Goal: Task Accomplishment & Management: Manage account settings

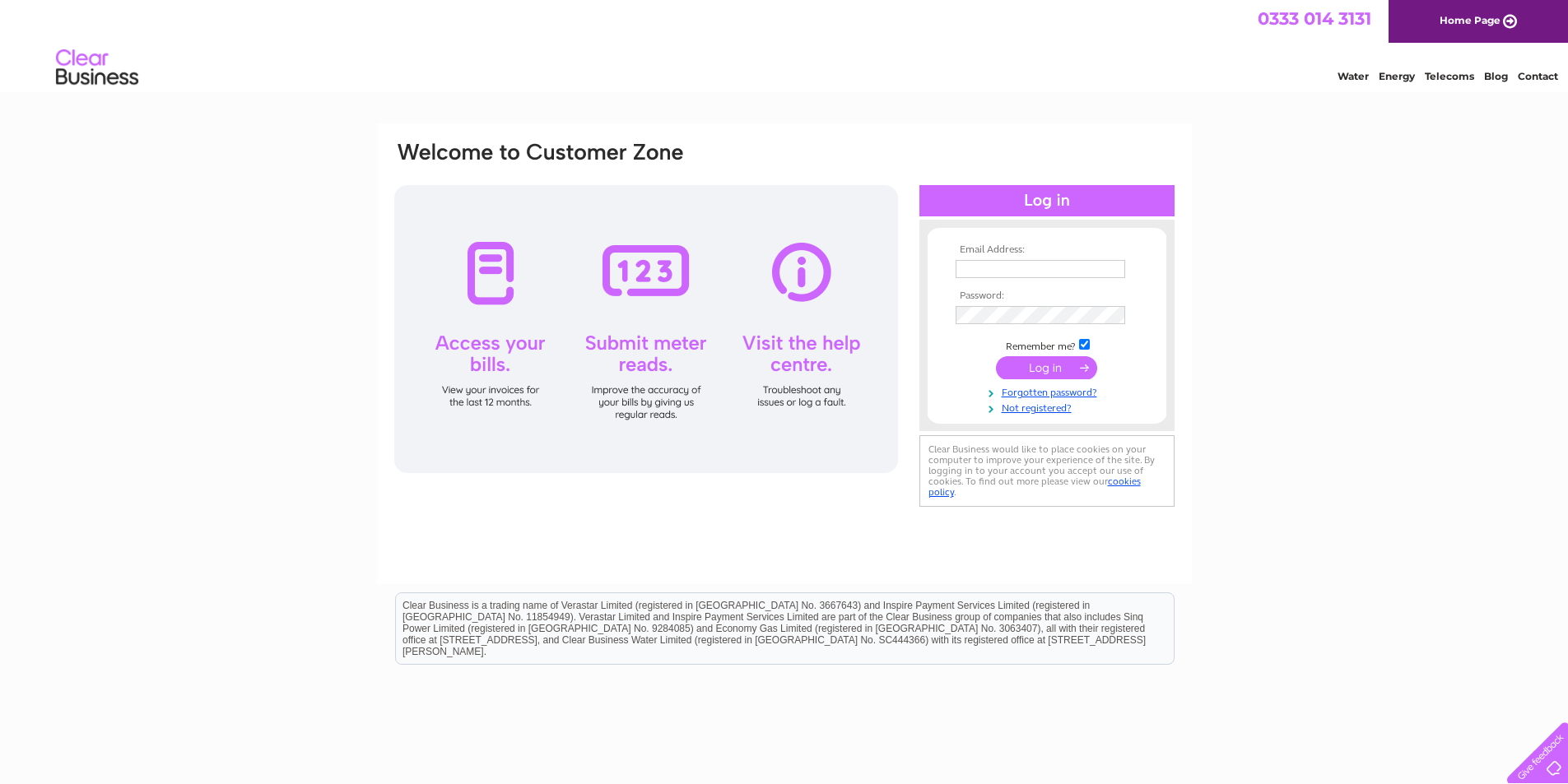
type input "[EMAIL_ADDRESS][DOMAIN_NAME]"
click at [1038, 367] on input "submit" at bounding box center [1046, 367] width 101 height 23
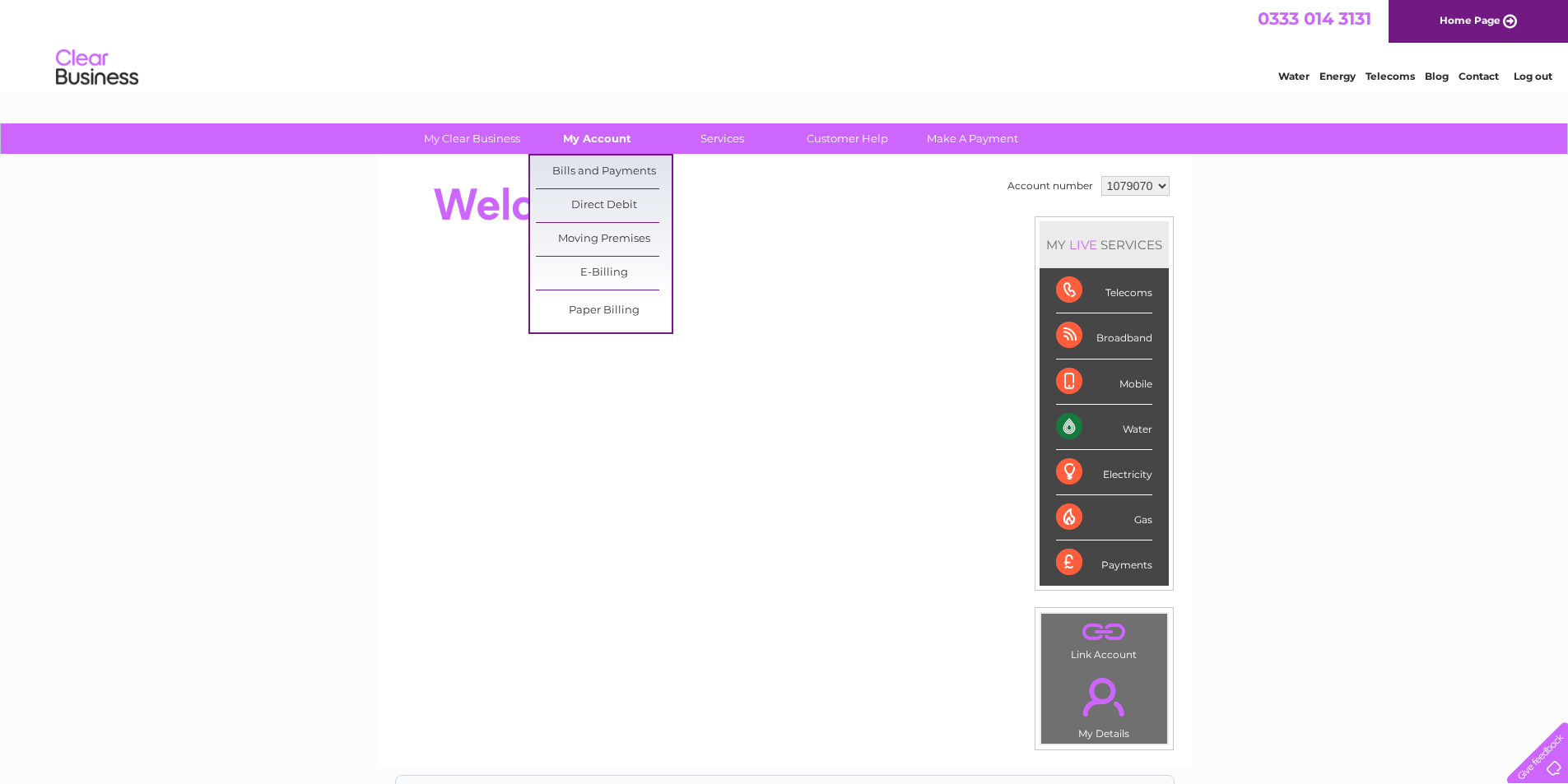
click at [597, 132] on link "My Account" at bounding box center [596, 138] width 135 height 30
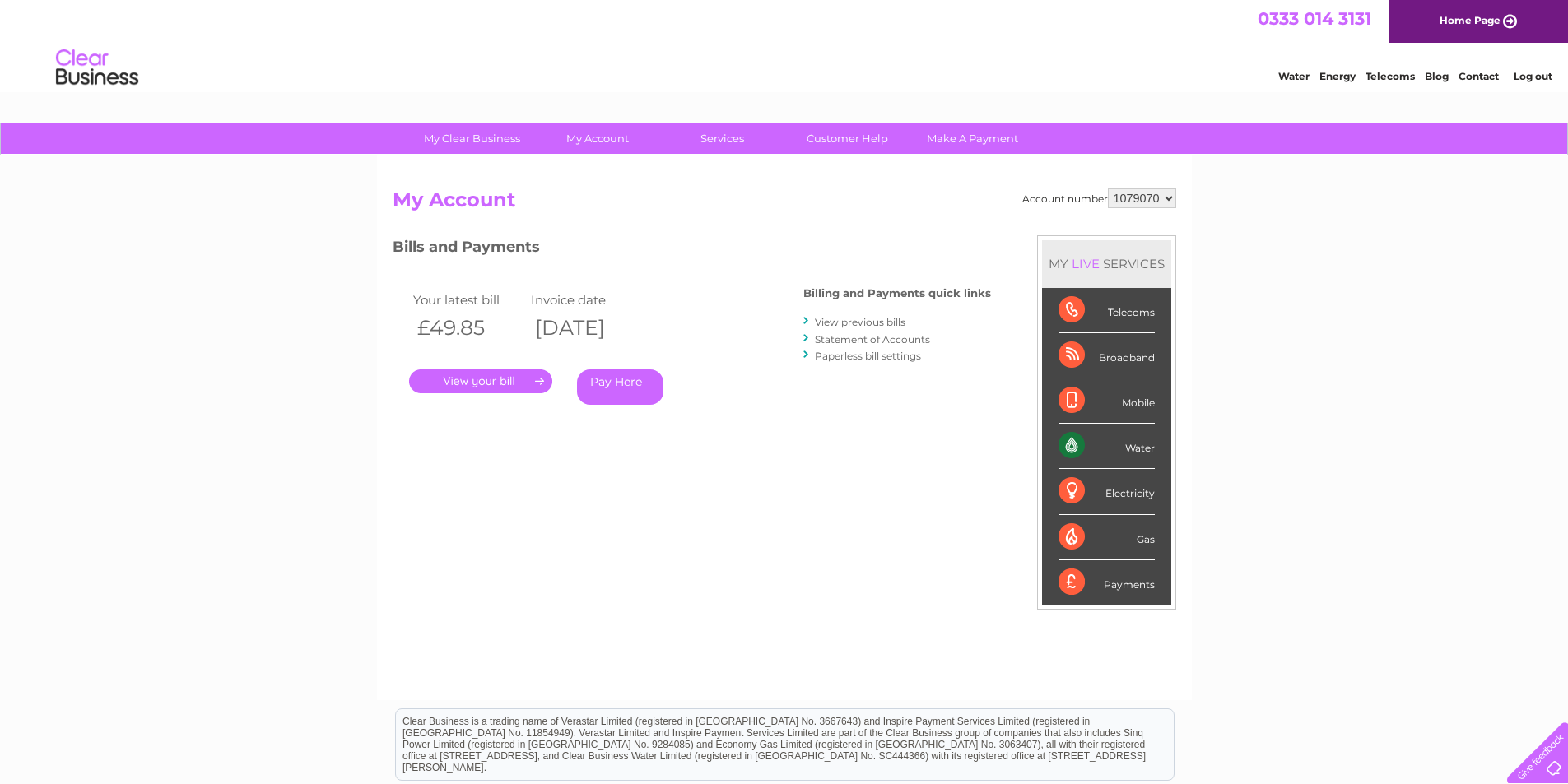
click at [1172, 203] on select "1079070" at bounding box center [1142, 198] width 68 height 20
click at [1278, 253] on div "My Clear Business Login Details My Details My Preferences Link Account My Accou…" at bounding box center [784, 552] width 1568 height 858
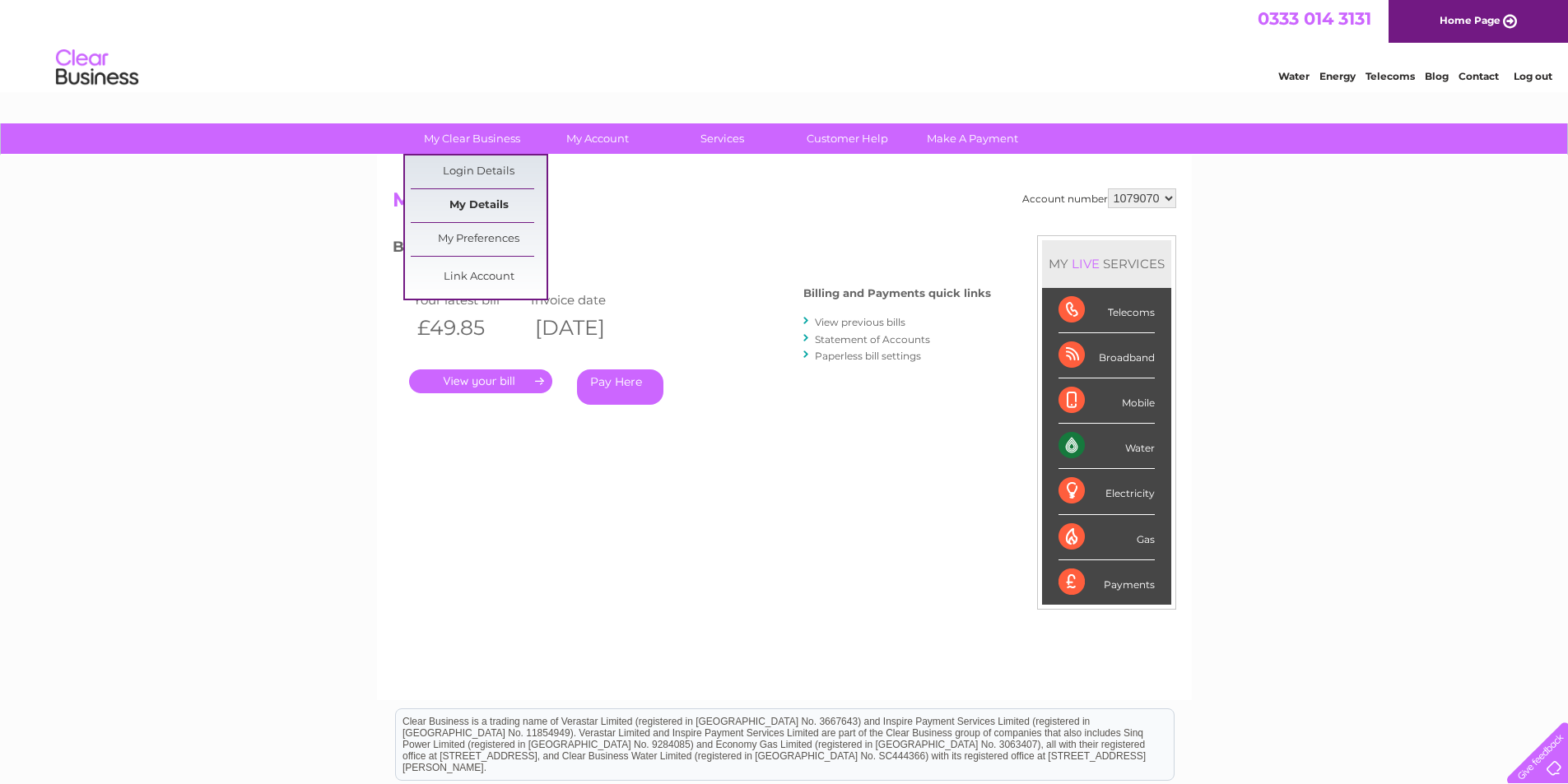
click at [483, 199] on link "My Details" at bounding box center [478, 205] width 135 height 33
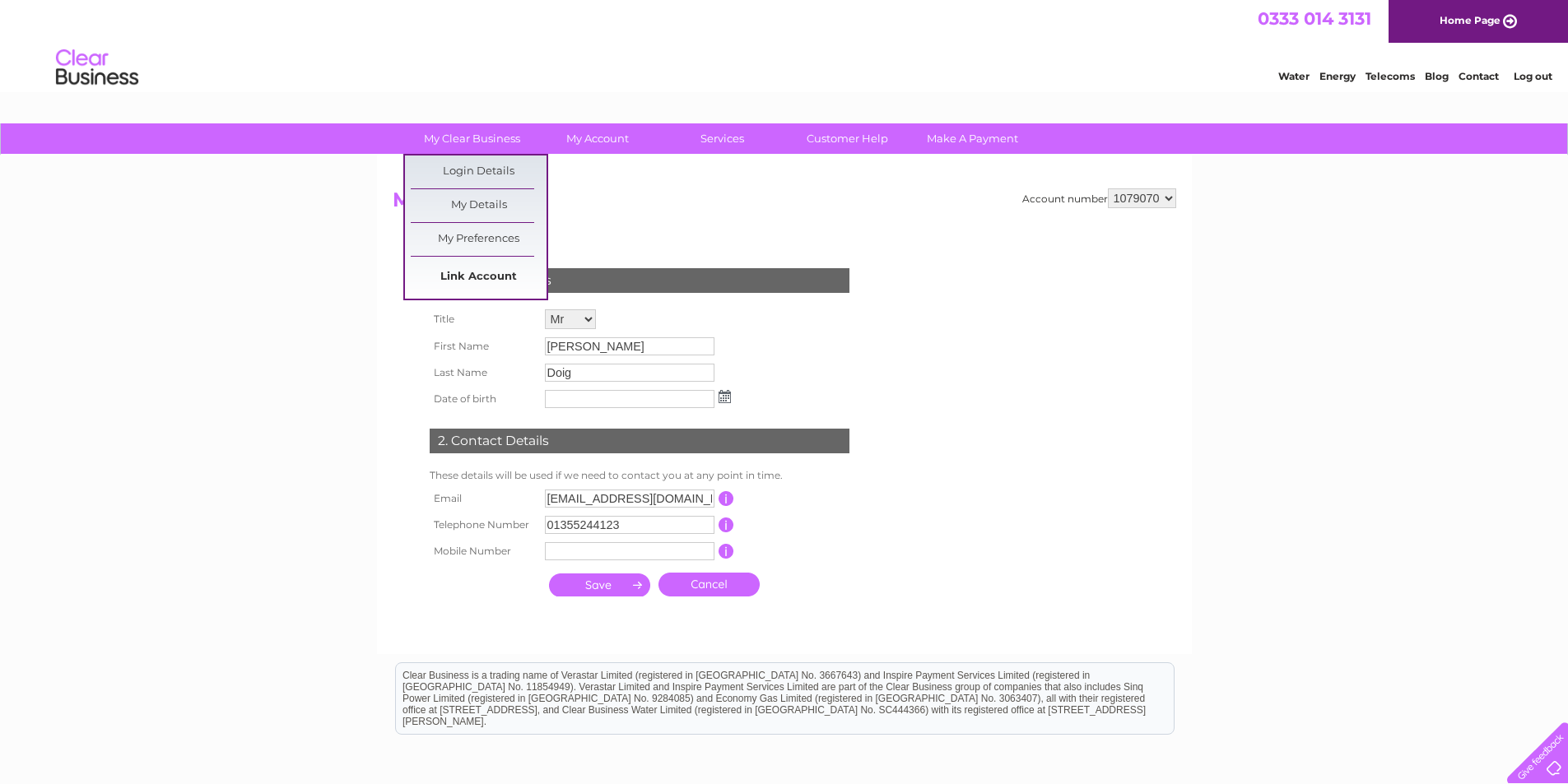
click at [474, 278] on link "Link Account" at bounding box center [478, 277] width 135 height 33
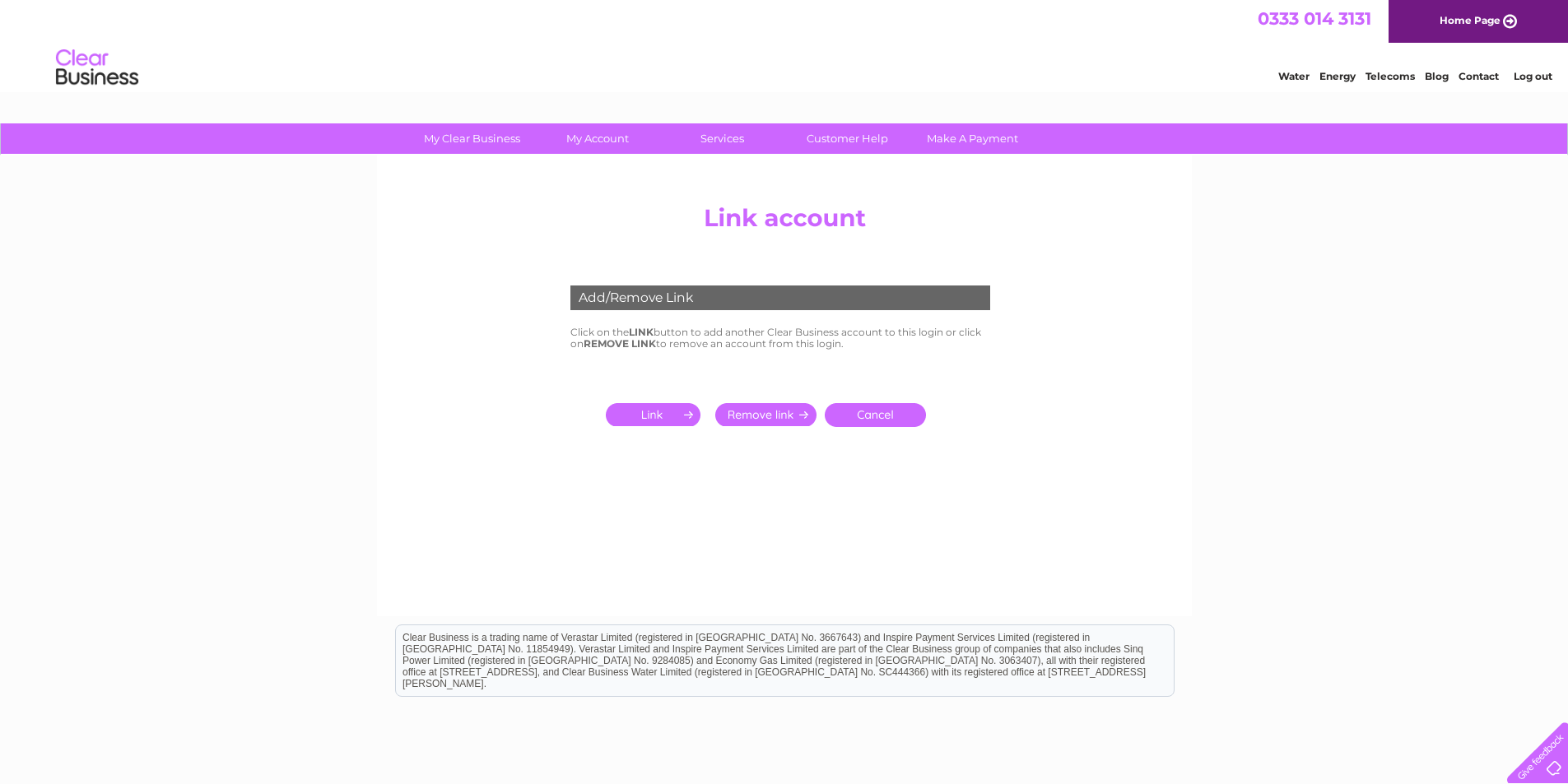
click at [754, 418] on input "submit" at bounding box center [765, 414] width 101 height 23
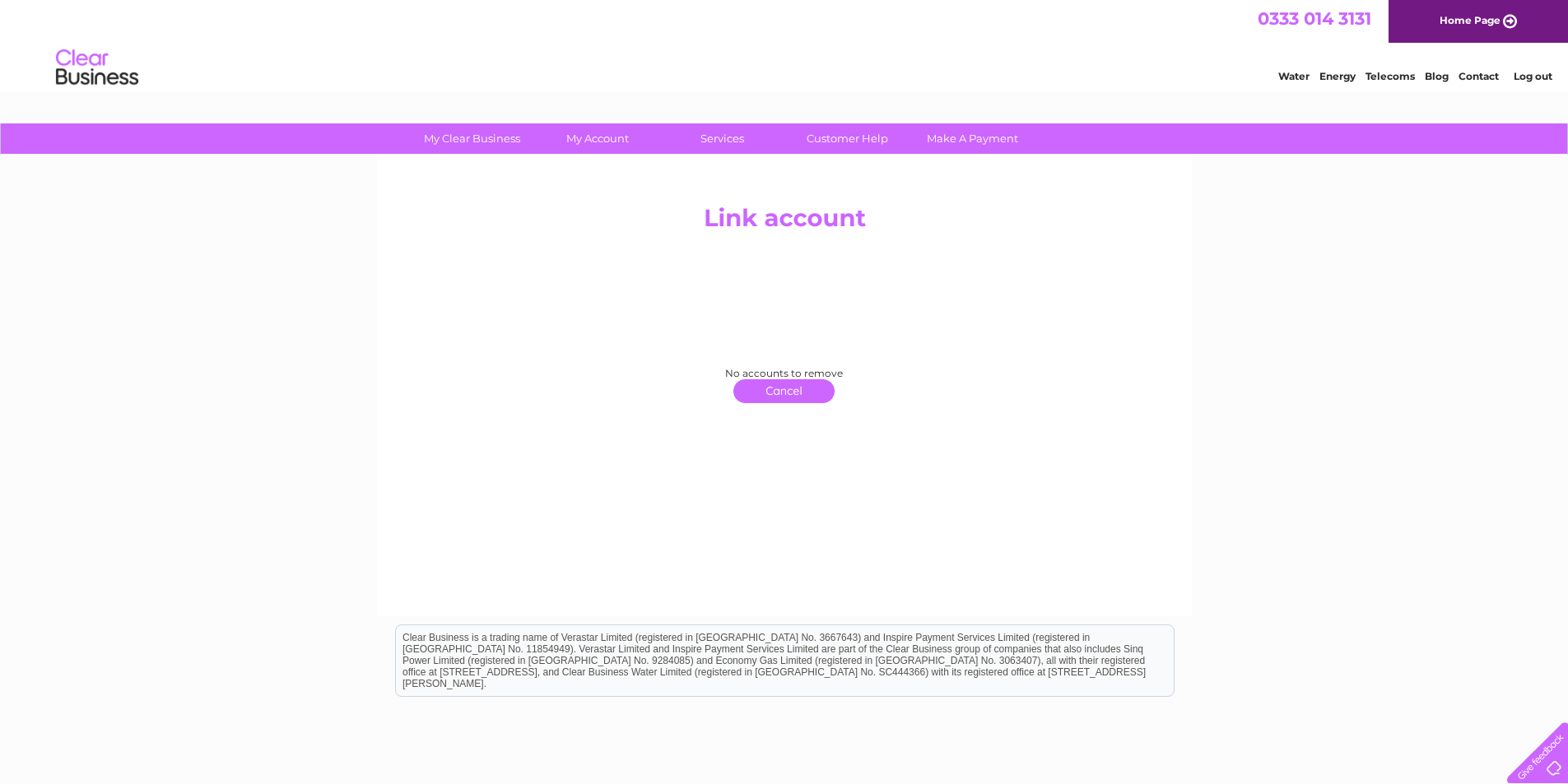
click at [772, 393] on link "click here to return" at bounding box center [784, 391] width 101 height 24
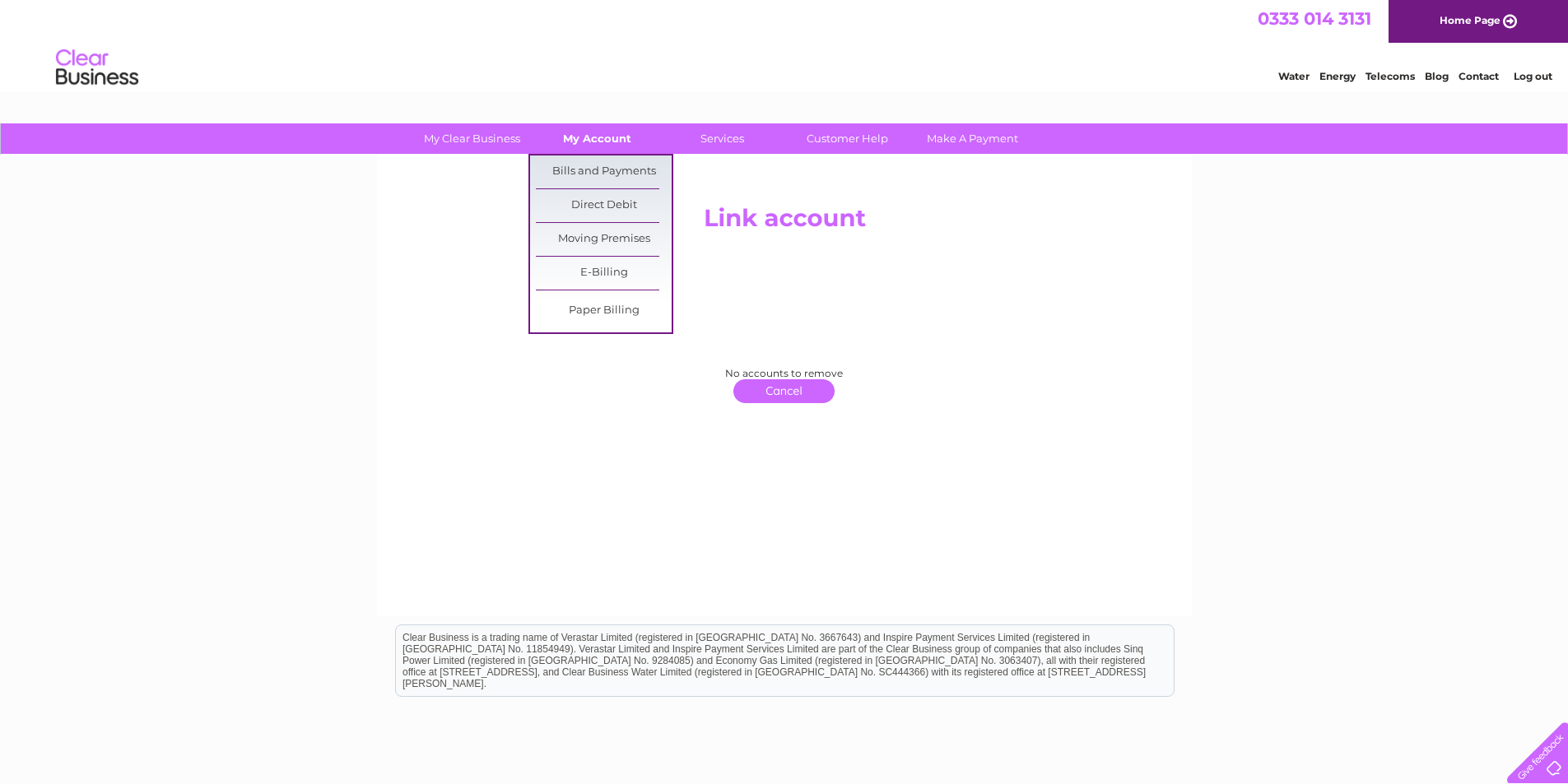
click at [598, 142] on link "My Account" at bounding box center [596, 138] width 135 height 30
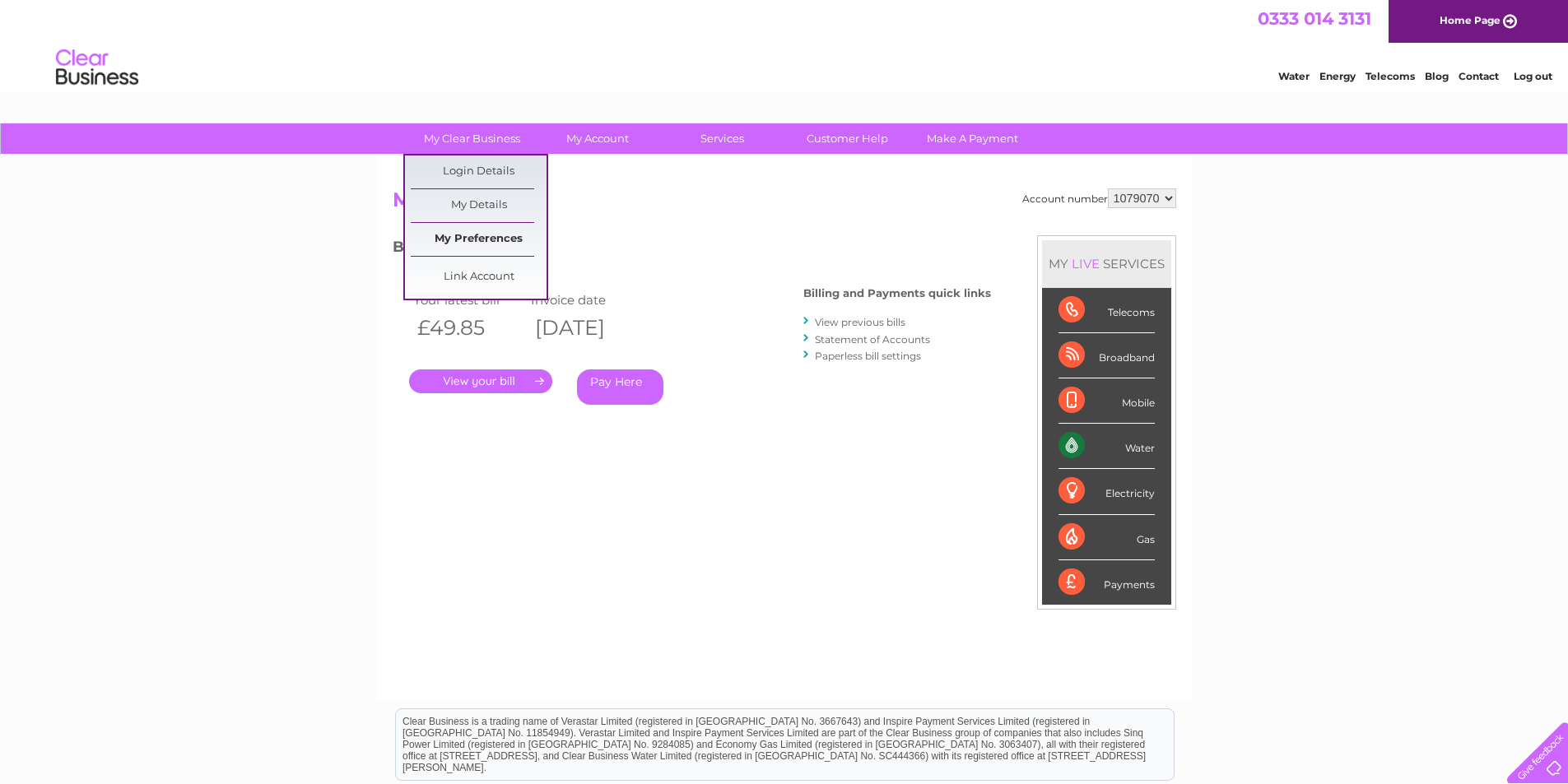
click at [472, 233] on link "My Preferences" at bounding box center [478, 239] width 135 height 33
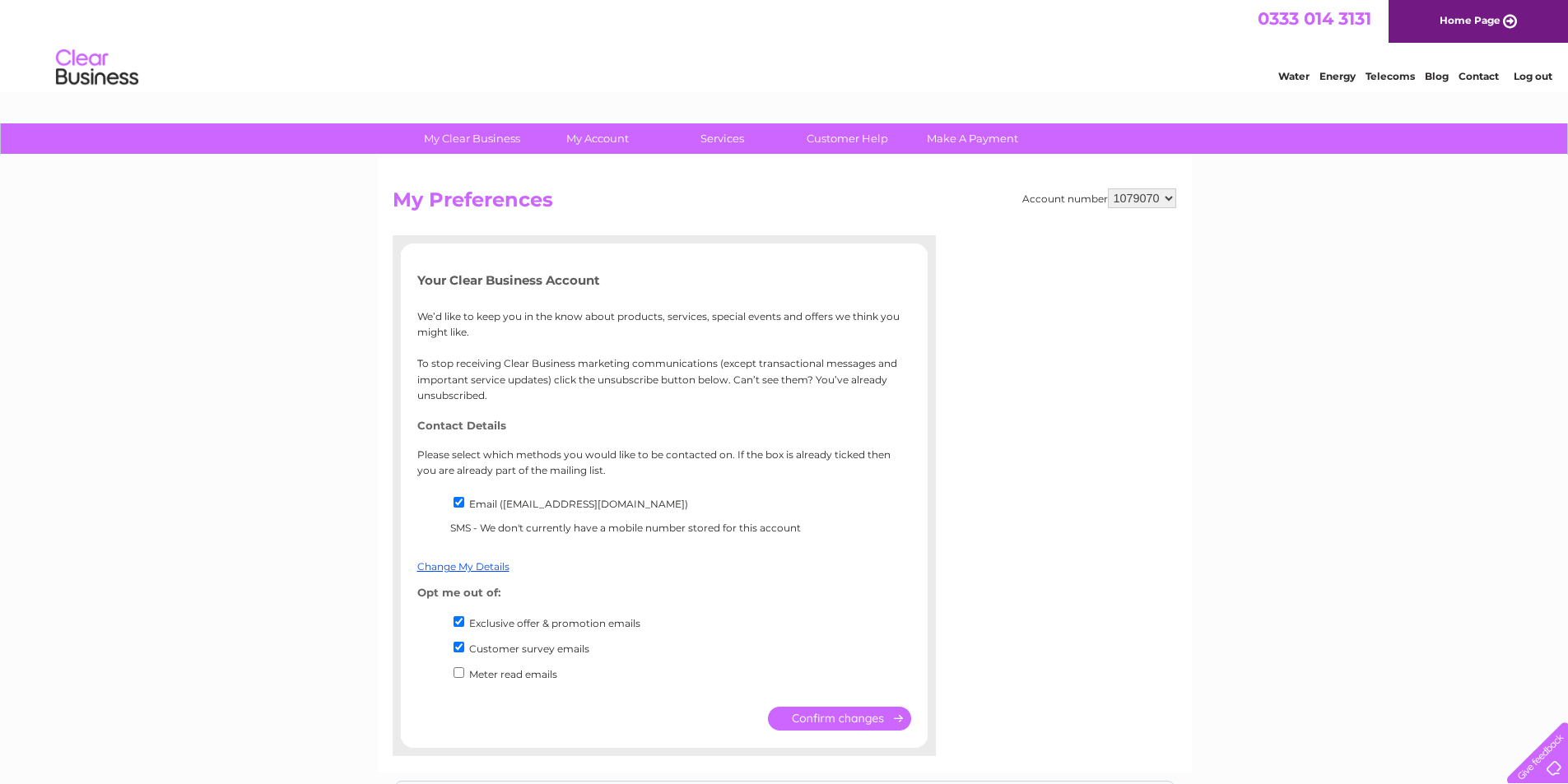
click at [456, 502] on input "Email (info@dementiacarers.co.uk)" at bounding box center [459, 502] width 11 height 11
checkbox input "false"
click at [482, 568] on link "Change My Details" at bounding box center [463, 567] width 92 height 13
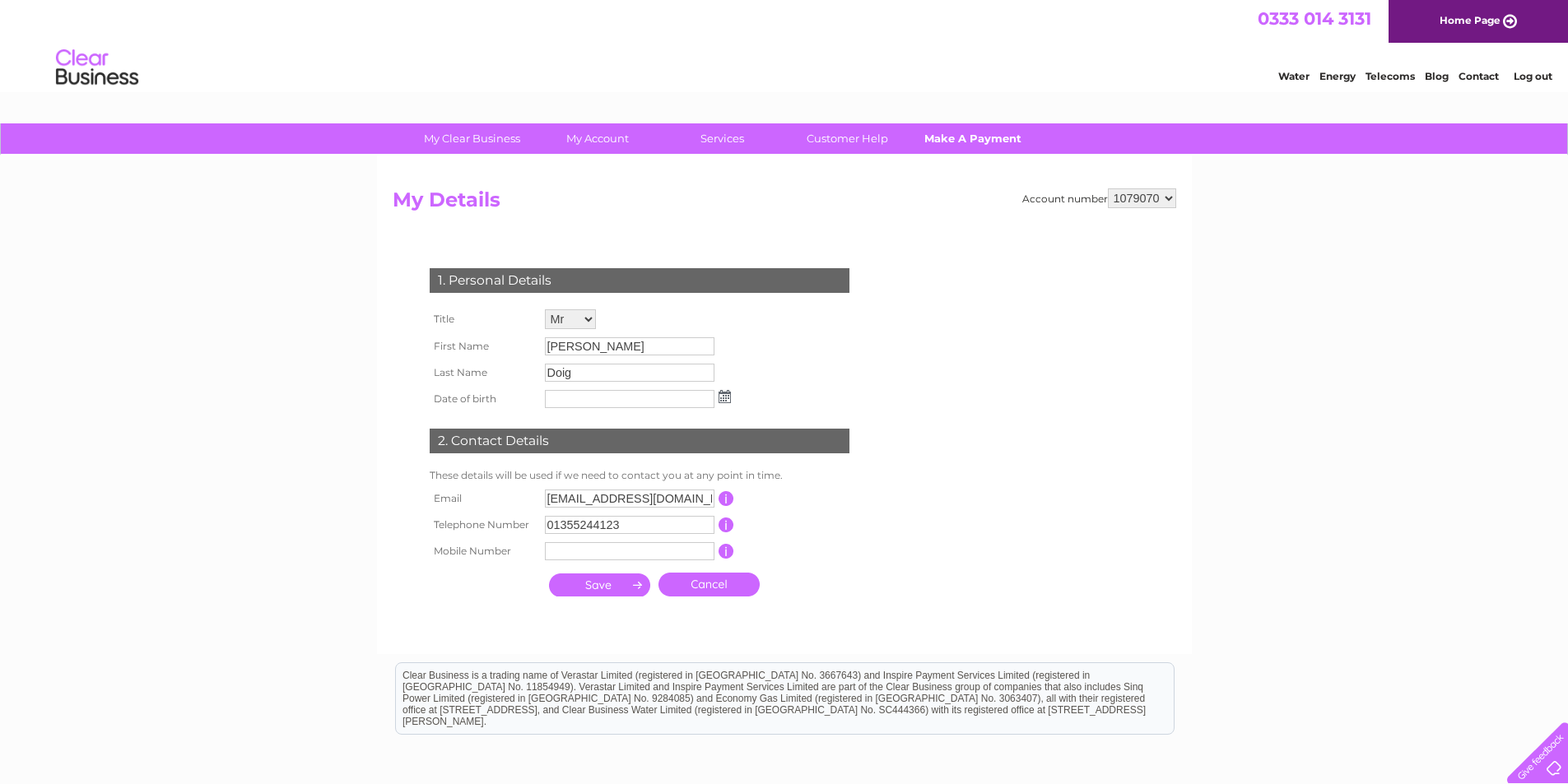
click at [970, 144] on link "Make A Payment" at bounding box center [972, 138] width 135 height 30
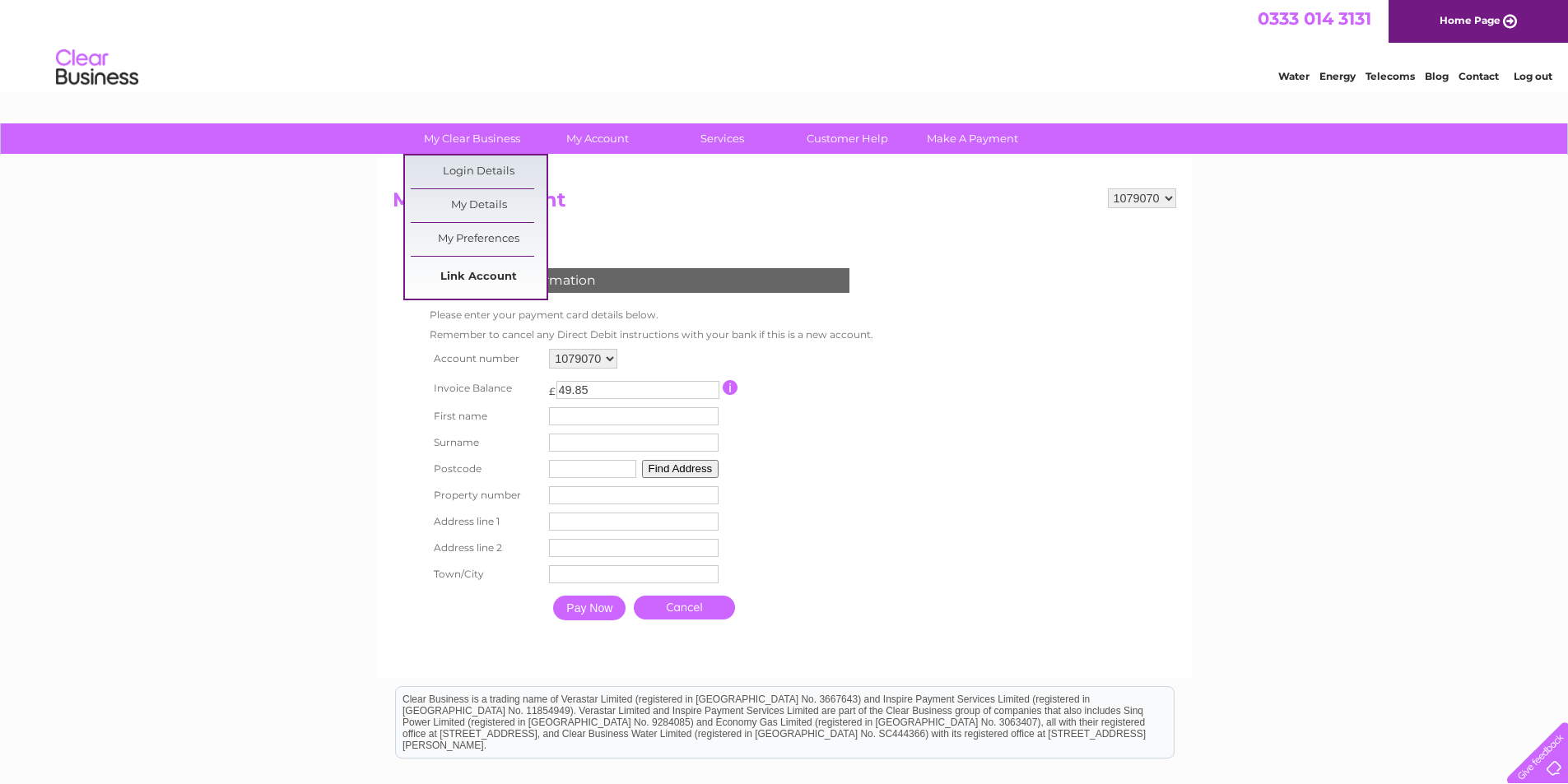
click at [473, 275] on link "Link Account" at bounding box center [478, 277] width 135 height 33
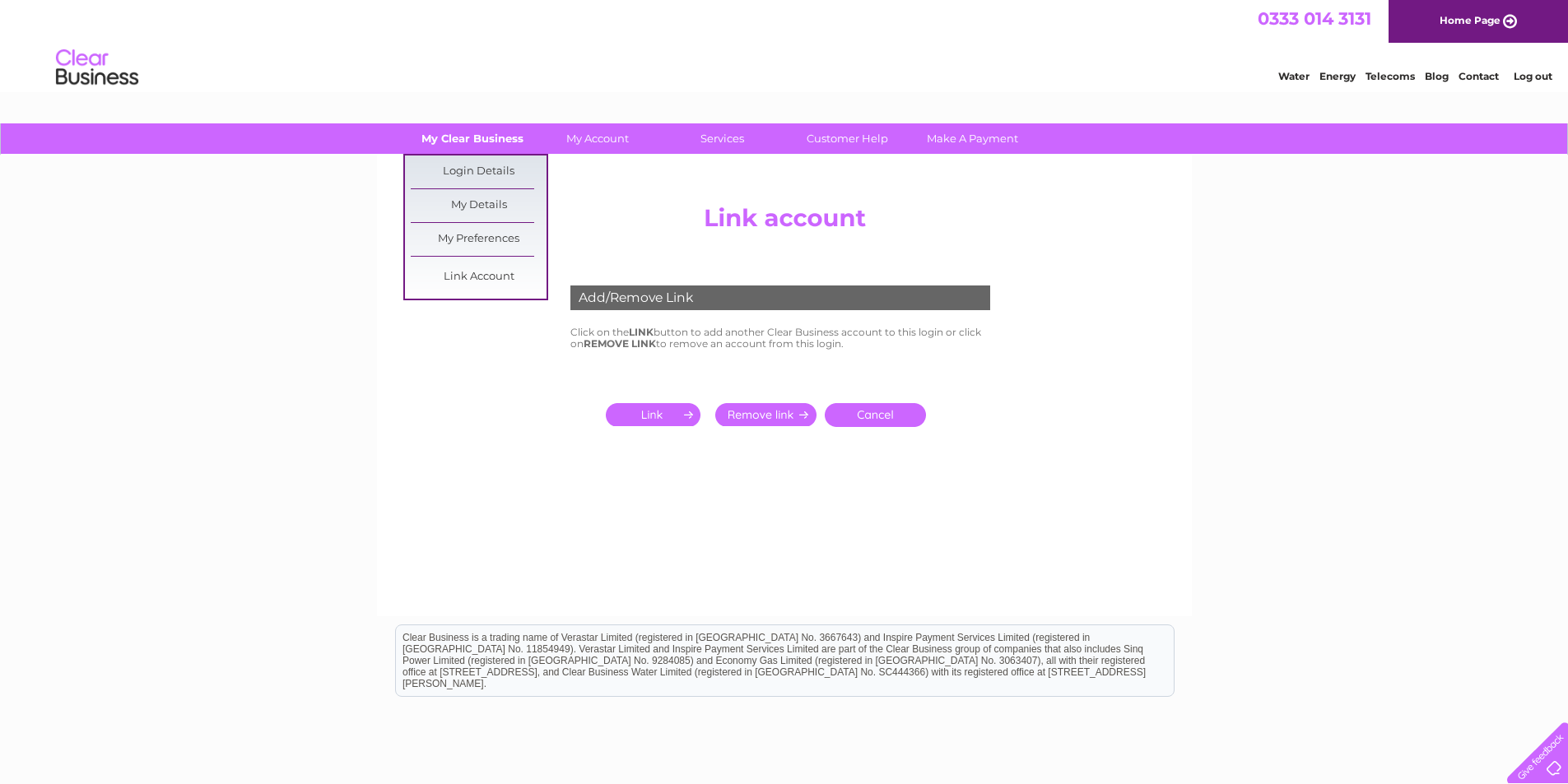
click at [465, 138] on link "My Clear Business" at bounding box center [472, 138] width 135 height 30
click at [462, 170] on link "Login Details" at bounding box center [478, 172] width 135 height 33
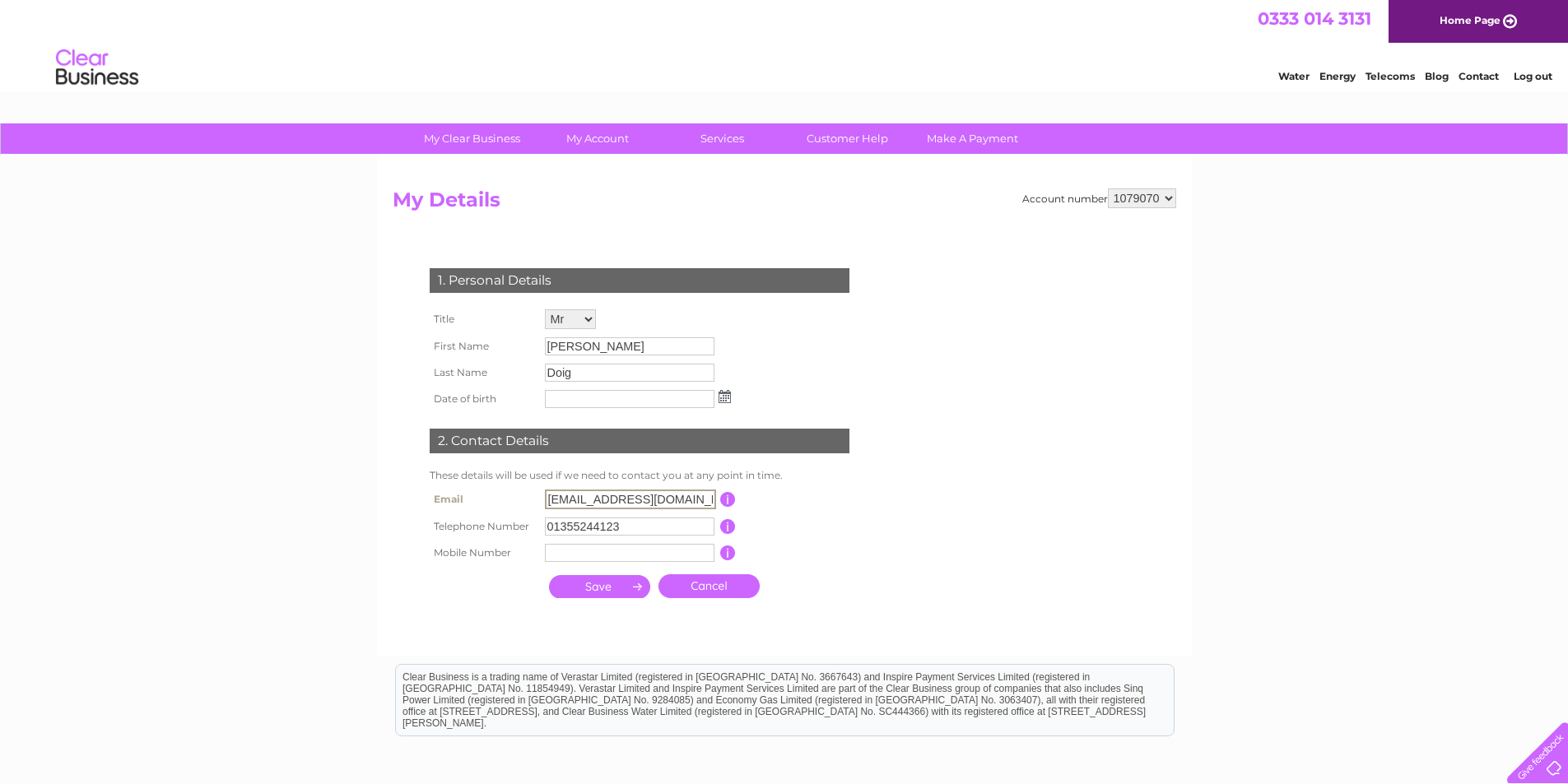
click at [576, 500] on input "info@dementiacarers.co.uk" at bounding box center [630, 500] width 171 height 20
click at [673, 500] on input "dementiacarers.co.uk" at bounding box center [630, 500] width 171 height 20
type input "dementiacarers.co.uk"
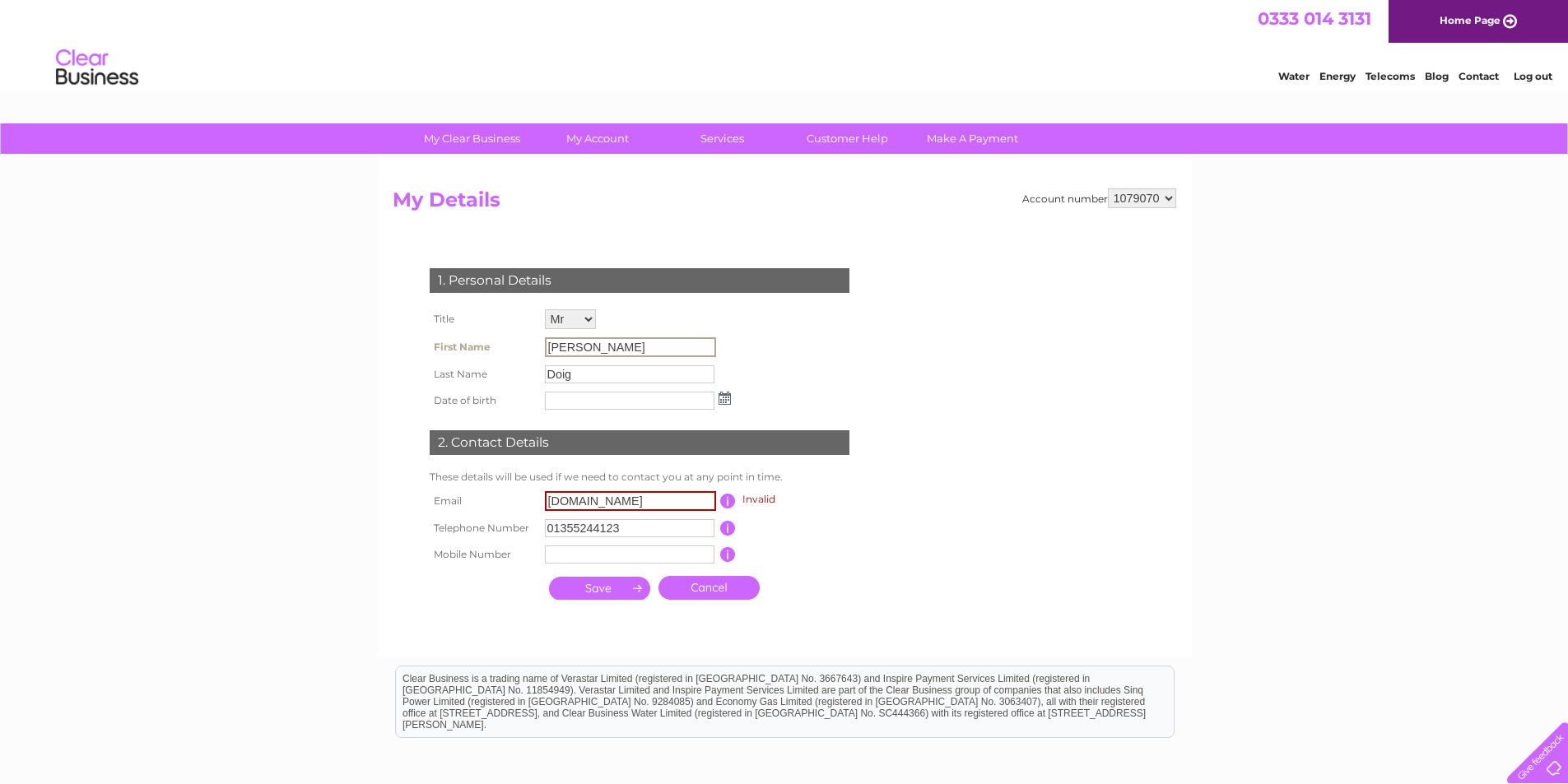
drag, startPoint x: 580, startPoint y: 348, endPoint x: 505, endPoint y: 360, distance: 76.0
click at [505, 360] on tr "First Name Brian" at bounding box center [580, 347] width 309 height 28
click at [591, 323] on select "Mr Mrs Ms Miss Dr Rev Prof Other" at bounding box center [570, 319] width 51 height 20
select select
click at [544, 309] on select "Mr Mrs Ms Miss Dr Rev Prof Other" at bounding box center [571, 320] width 53 height 22
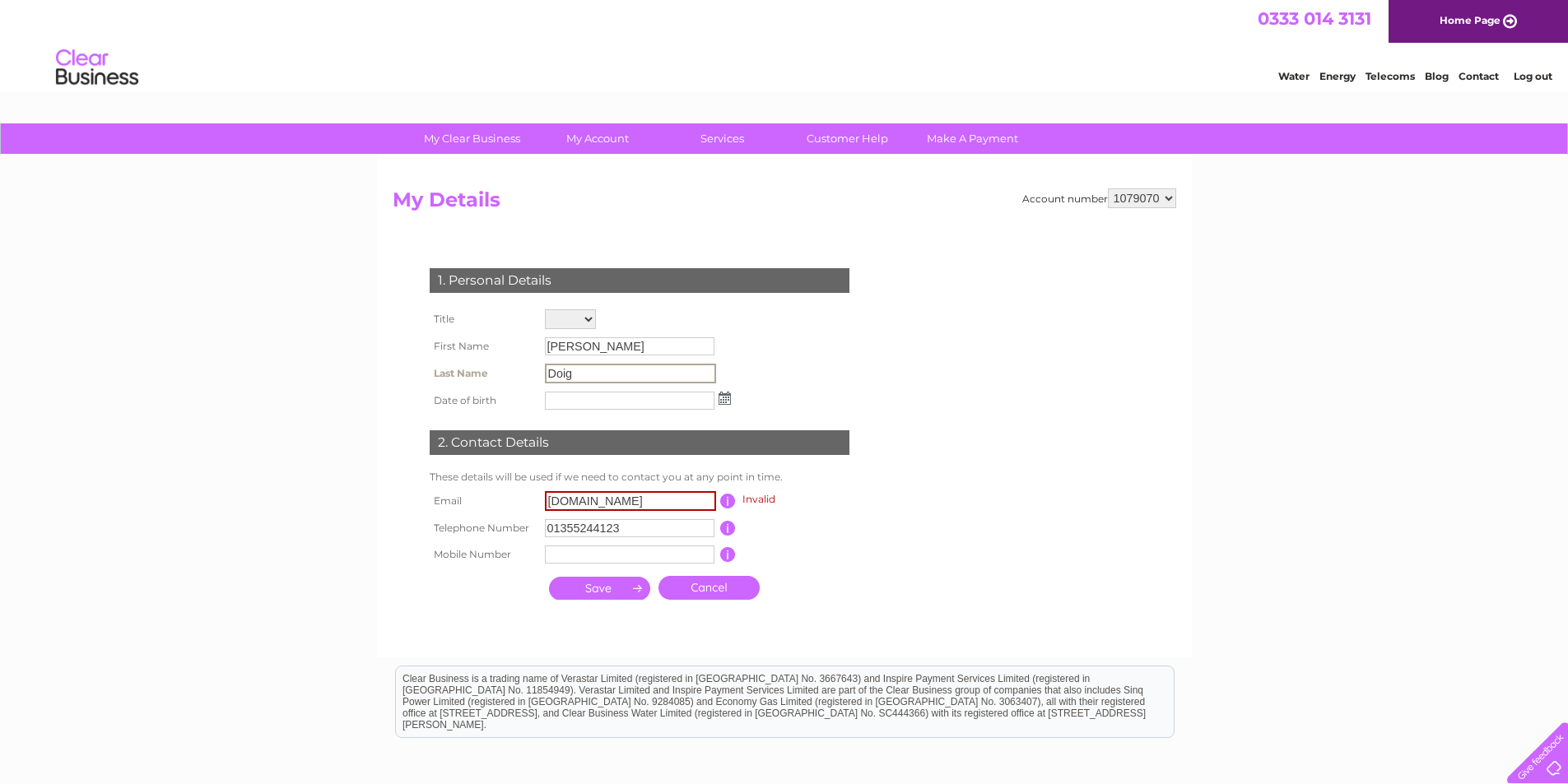
click at [586, 377] on input "Doig" at bounding box center [630, 373] width 171 height 20
click at [581, 347] on input "[PERSON_NAME]" at bounding box center [630, 347] width 171 height 20
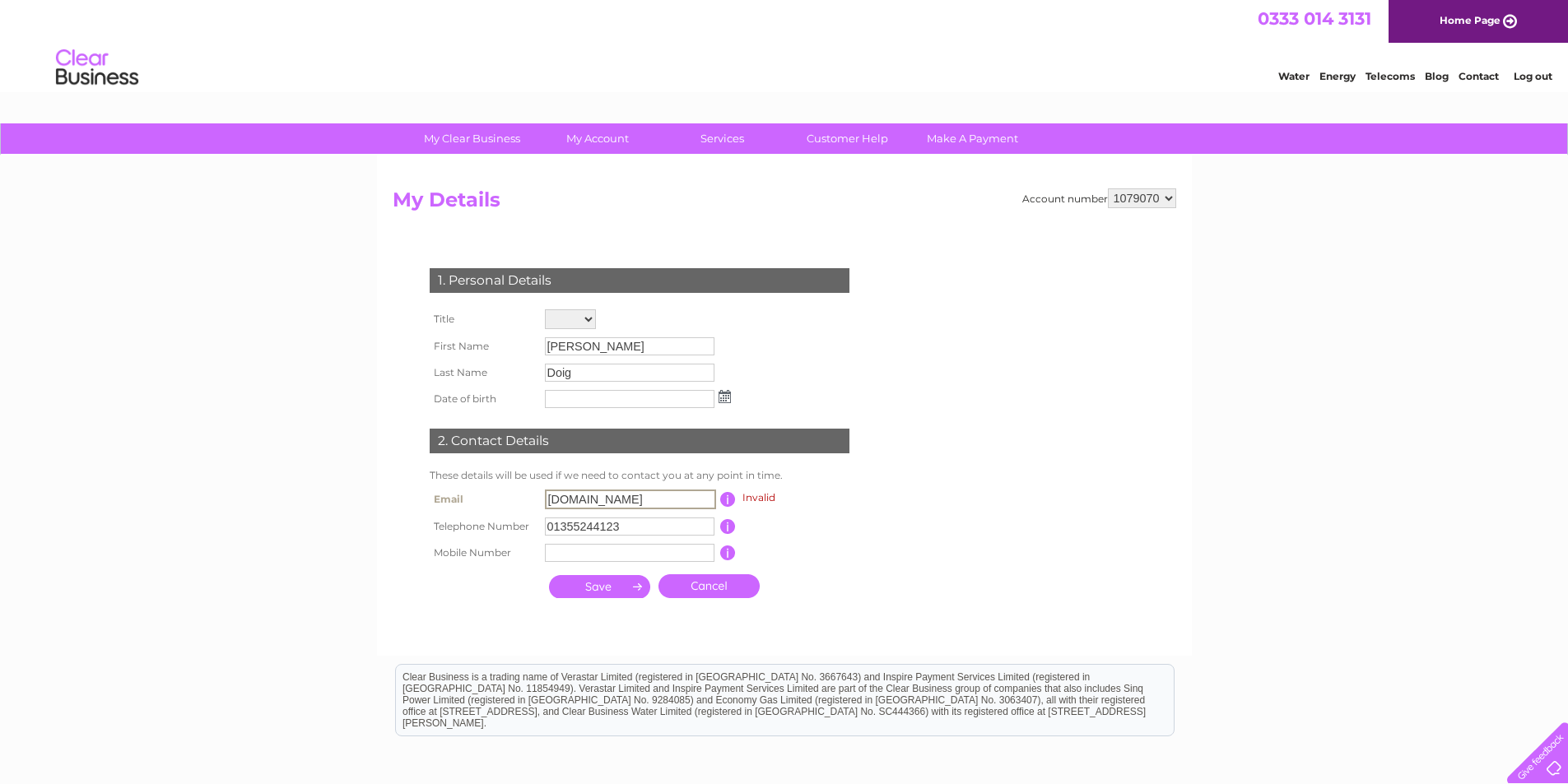
drag, startPoint x: 666, startPoint y: 500, endPoint x: 544, endPoint y: 509, distance: 122.3
click at [544, 509] on input "dementiacarers.co.uk" at bounding box center [630, 500] width 171 height 20
type input "Donna@dementiacarers.co.uk"
drag, startPoint x: 586, startPoint y: 345, endPoint x: 522, endPoint y: 358, distance: 65.3
click at [522, 358] on tr "First Name Brian" at bounding box center [580, 347] width 309 height 28
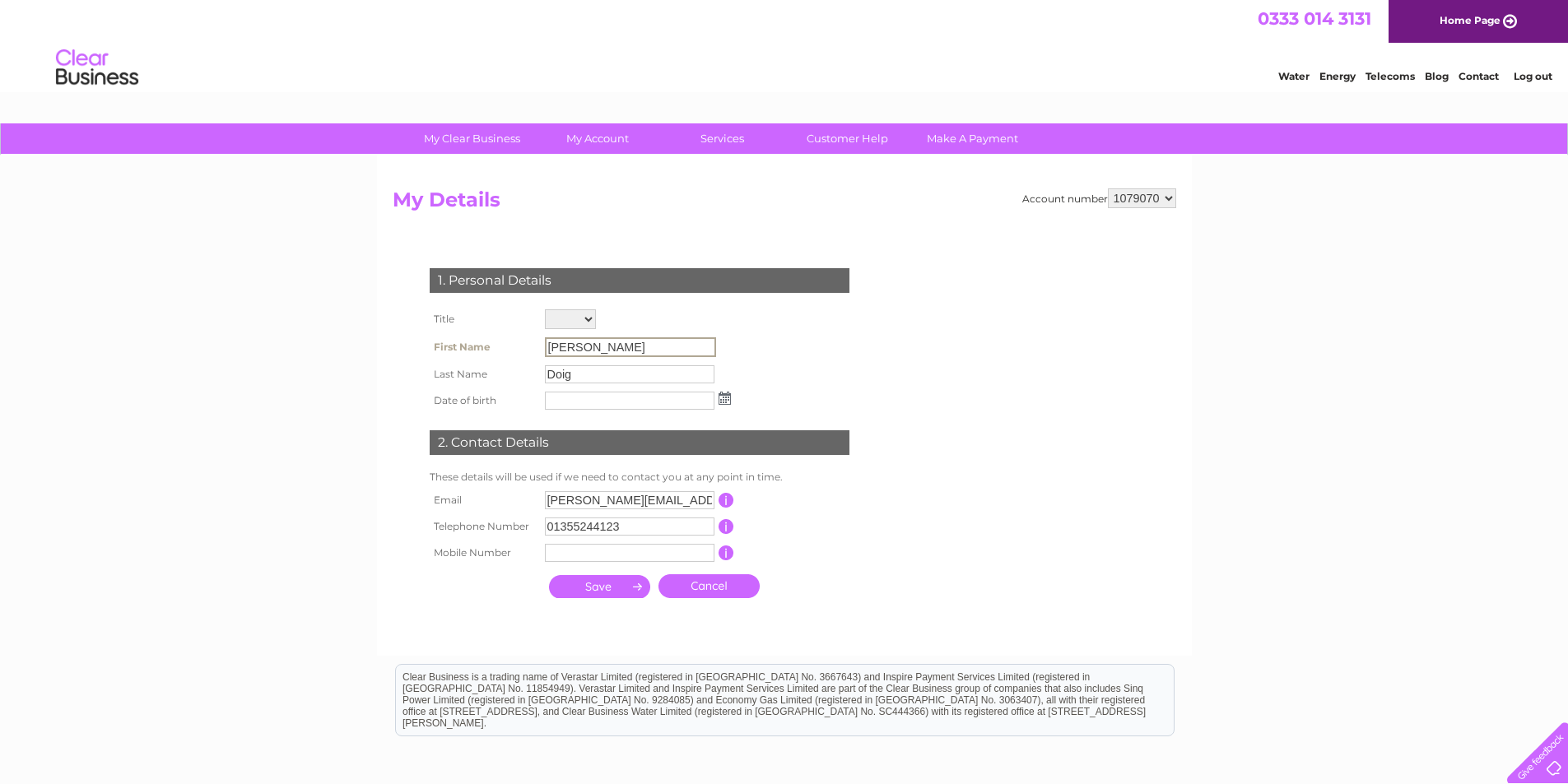
click at [585, 320] on select "Mr Mrs Ms Miss Dr Rev Prof Other" at bounding box center [570, 319] width 51 height 20
click at [883, 543] on div "1. Personal Details Title Mr Mrs Ms Miss Dr Rev Prof Other First Name Brian Las…" at bounding box center [643, 428] width 500 height 352
drag, startPoint x: 688, startPoint y: 498, endPoint x: 509, endPoint y: 503, distance: 179.1
click at [509, 503] on tr "Email Donna@dementiacarers.co.uk This should be a valid email address" at bounding box center [646, 499] width 442 height 28
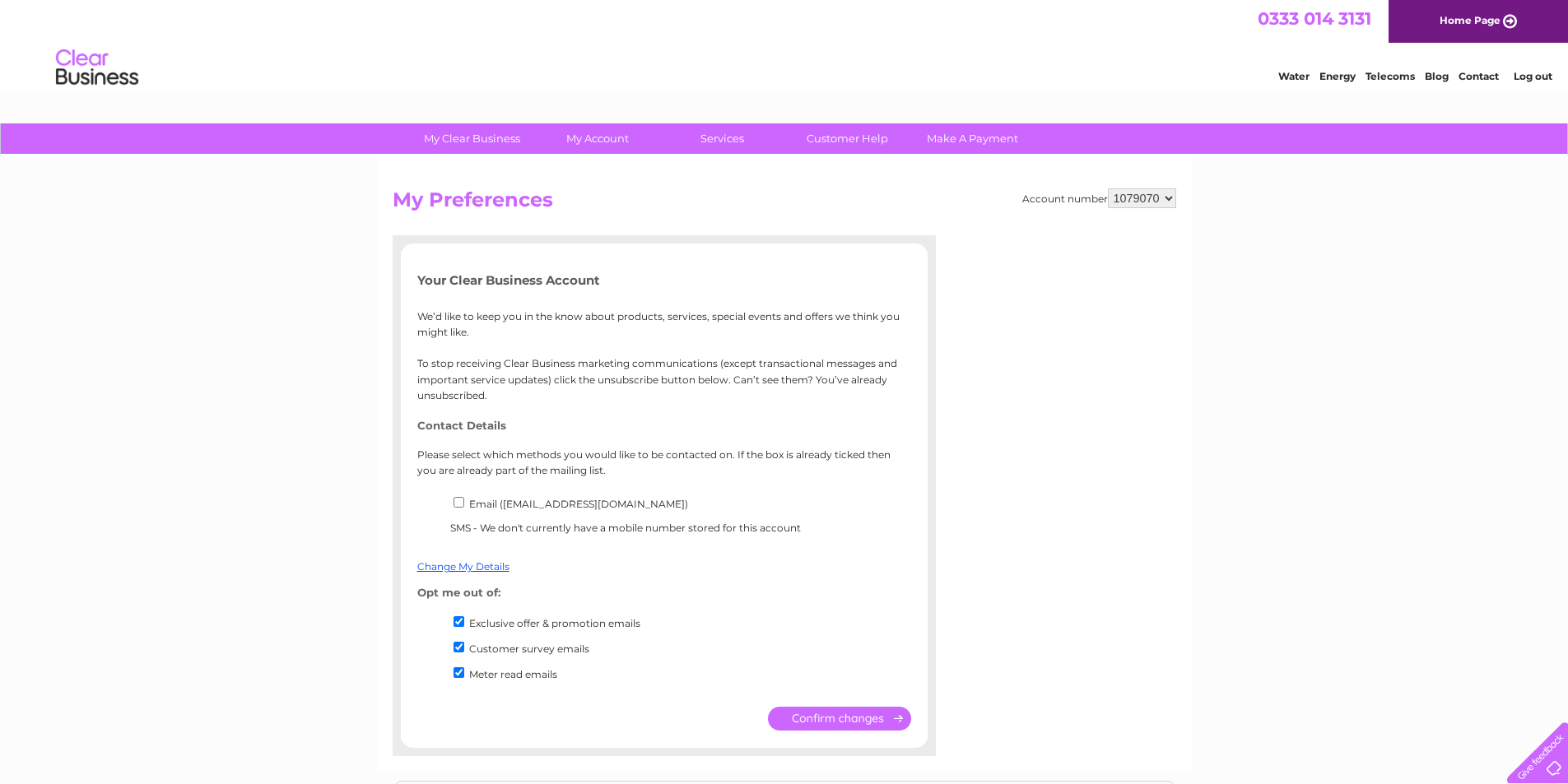
click at [844, 713] on input "submit" at bounding box center [840, 719] width 144 height 24
click at [843, 721] on input "submit" at bounding box center [840, 719] width 144 height 24
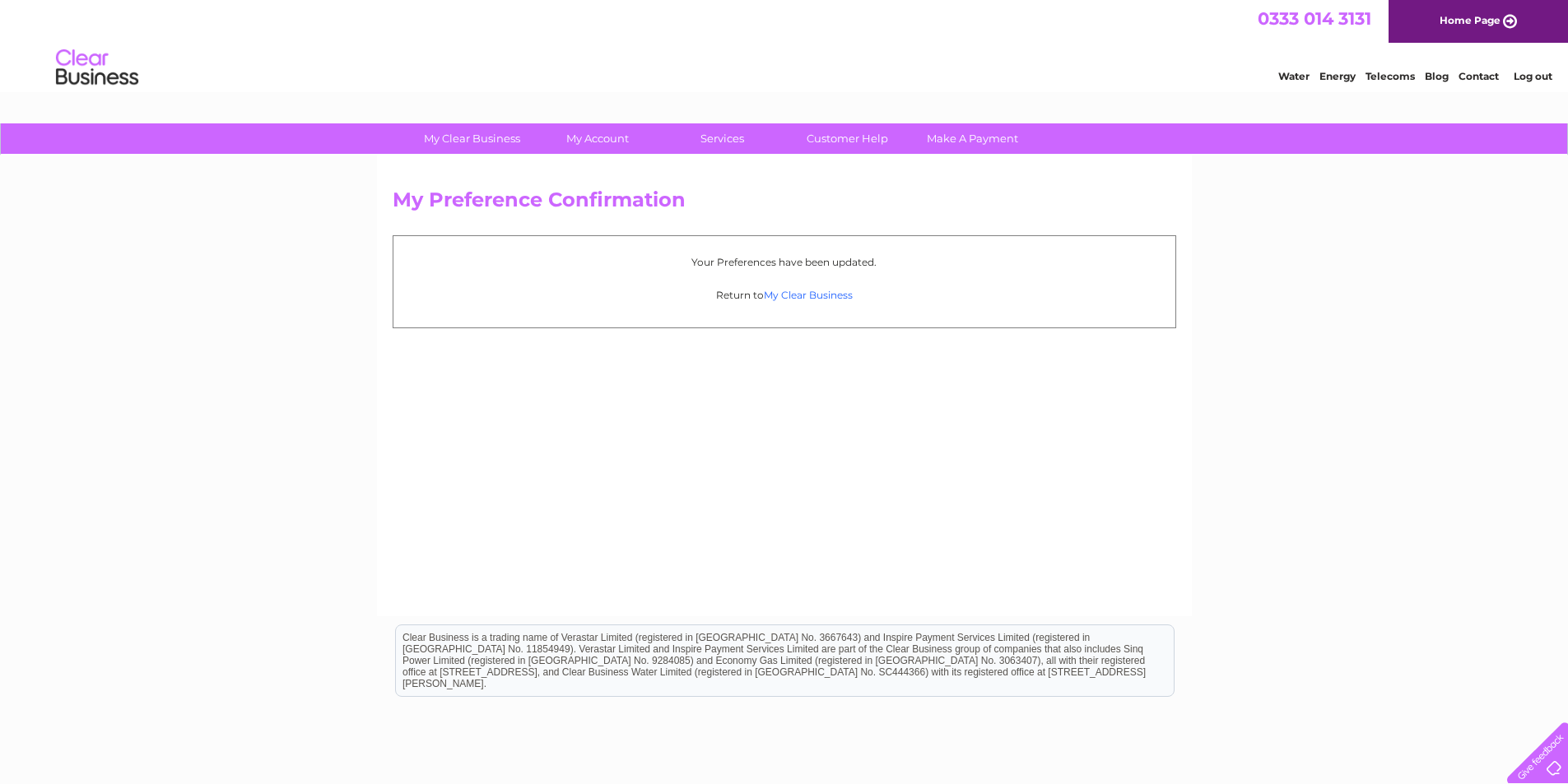
click at [824, 295] on link "My Clear Business" at bounding box center [808, 295] width 89 height 13
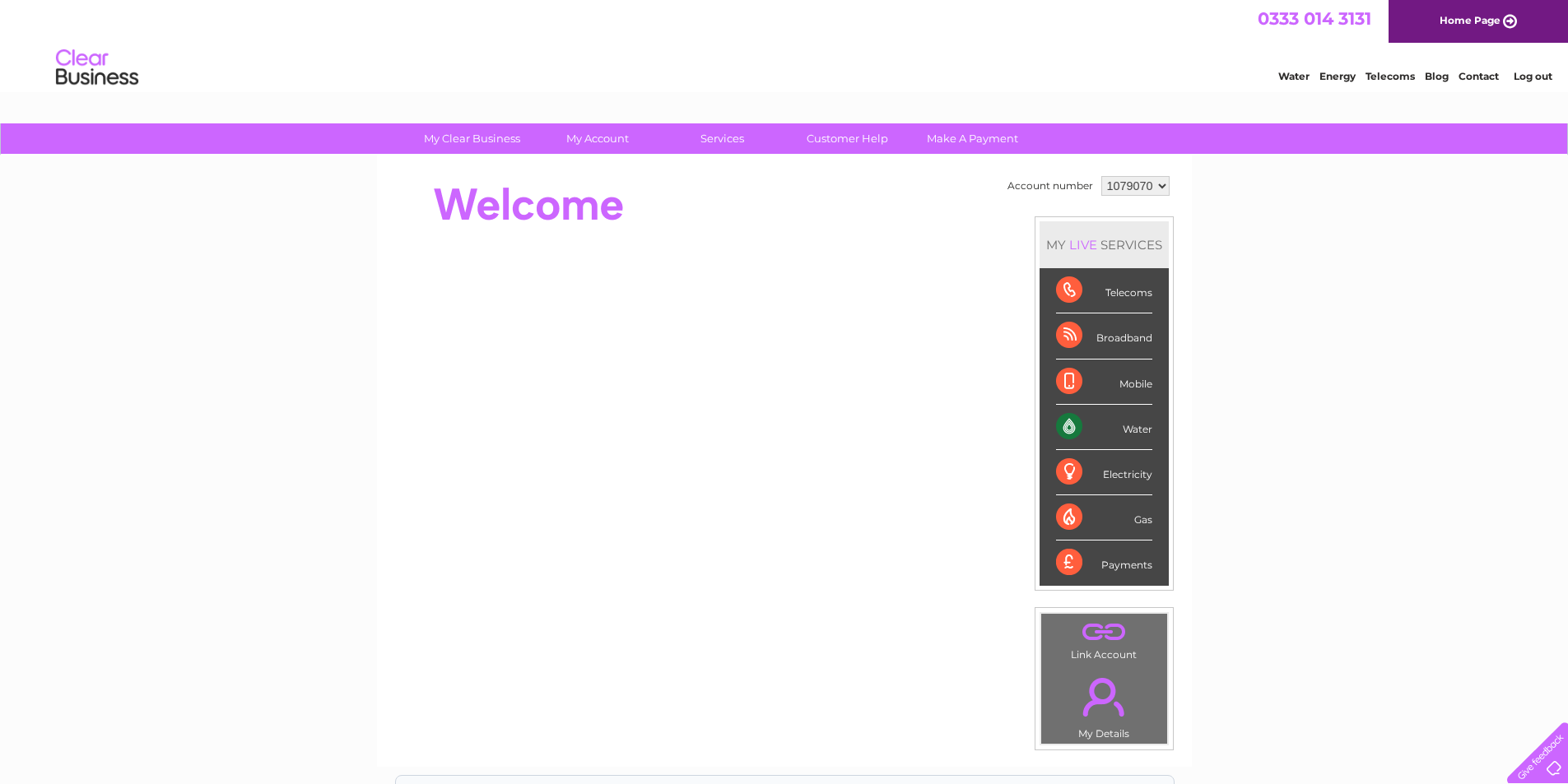
click at [1506, 21] on link "Home Page" at bounding box center [1477, 21] width 179 height 43
click at [1107, 700] on link "." at bounding box center [1104, 696] width 117 height 57
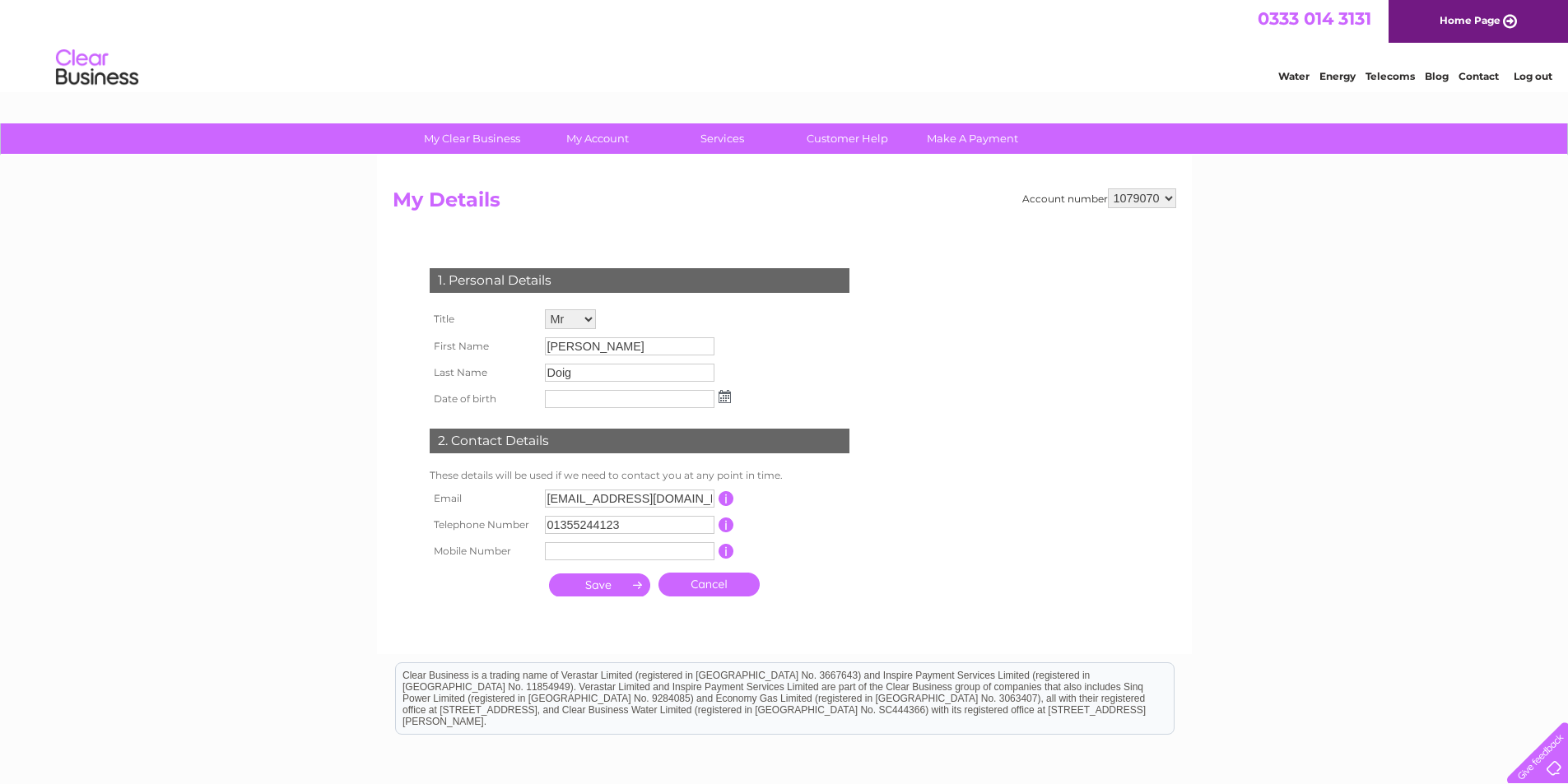
click at [726, 498] on input "button" at bounding box center [725, 499] width 15 height 15
click at [725, 499] on input "button" at bounding box center [725, 499] width 15 height 15
click at [724, 527] on input "button" at bounding box center [725, 524] width 15 height 15
click at [897, 500] on form "Account number 1079070 My Details 1. Personal Details Title Mr Mrs Ms Miss Dr R…" at bounding box center [784, 412] width 784 height 449
click at [692, 500] on input "info@dementiacarers.co.uk" at bounding box center [629, 499] width 170 height 18
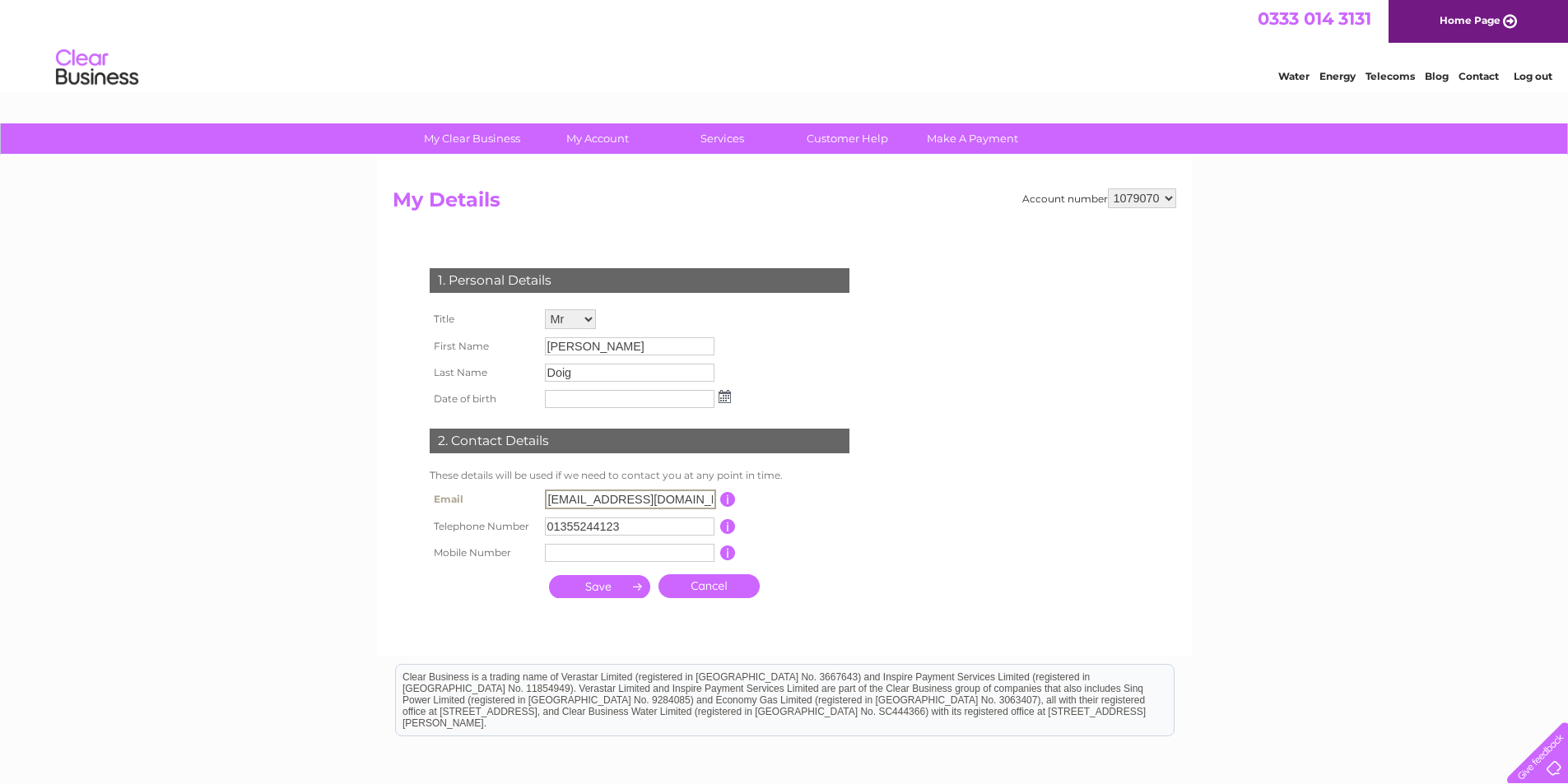
click at [577, 498] on input "[EMAIL_ADDRESS][DOMAIN_NAME]" at bounding box center [630, 500] width 171 height 20
type input "Donna@dementiacarers.co.uk"
click at [603, 345] on input "[PERSON_NAME]" at bounding box center [629, 346] width 170 height 18
drag, startPoint x: 579, startPoint y: 500, endPoint x: 537, endPoint y: 500, distance: 42.0
click at [537, 500] on tr "Email Donna@dementiacarers.co.uk This should be a valid email address" at bounding box center [646, 499] width 442 height 28
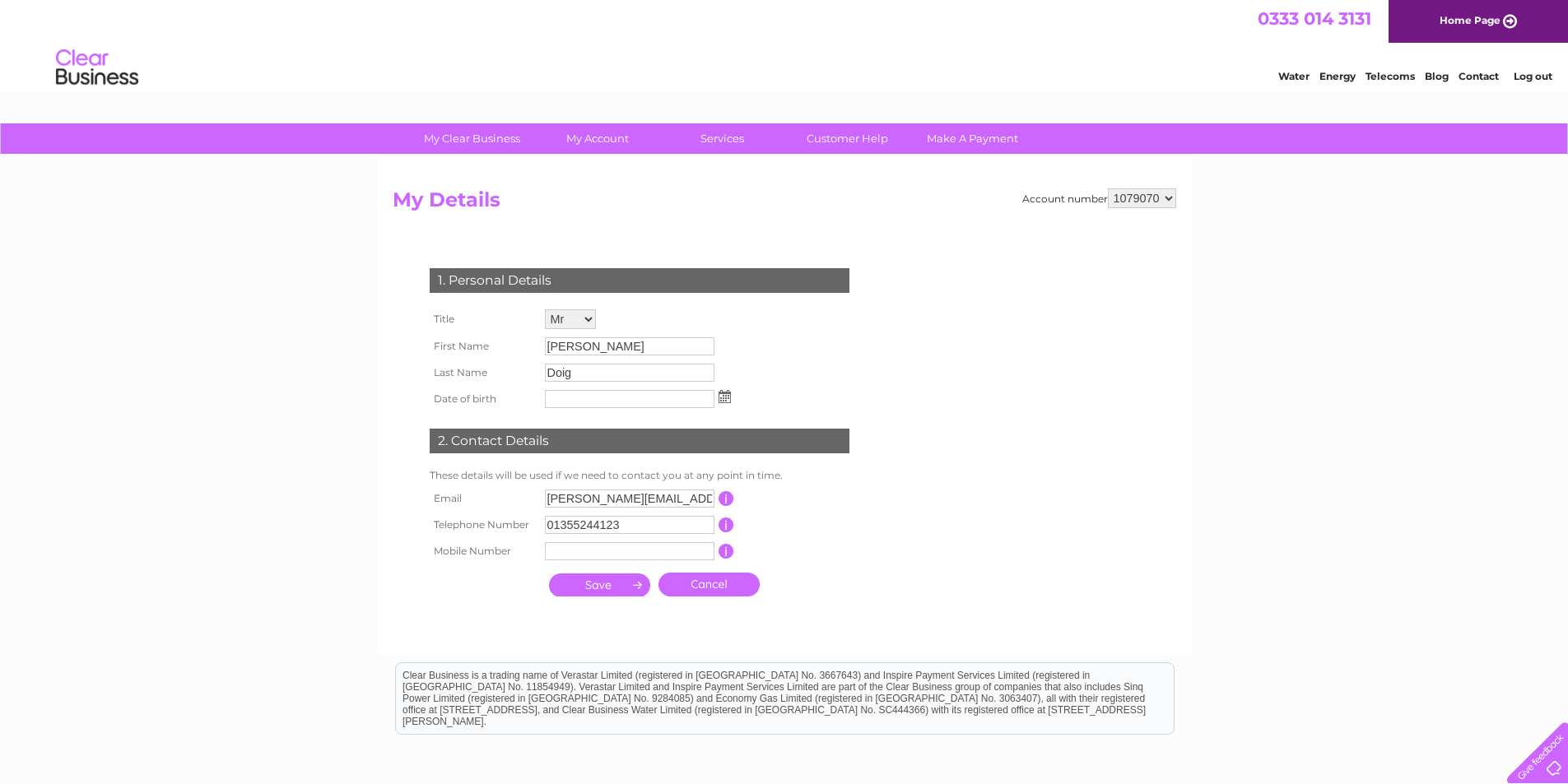
click at [715, 587] on link "Cancel" at bounding box center [708, 584] width 101 height 24
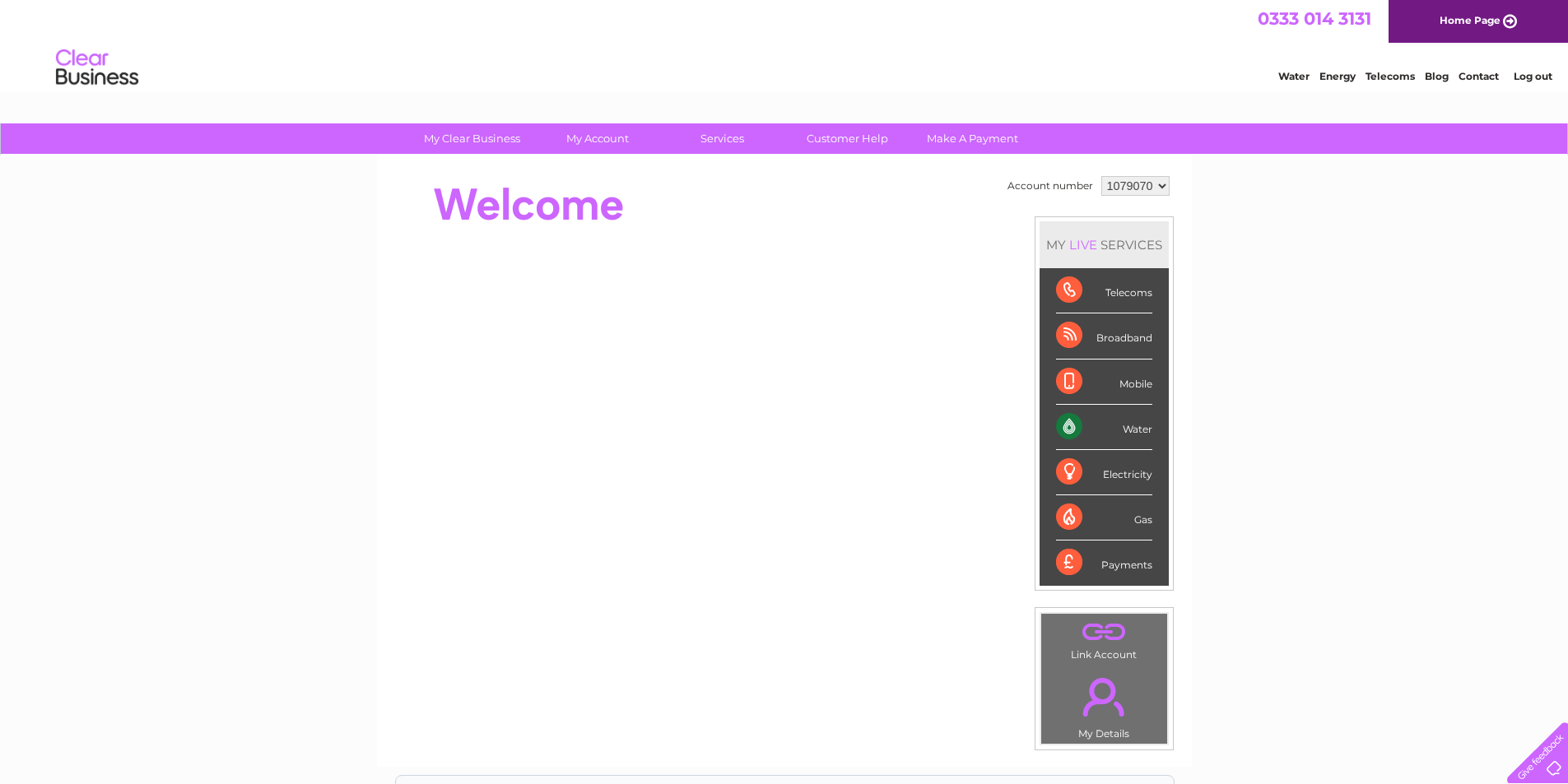
click at [1100, 700] on link "." at bounding box center [1104, 696] width 117 height 57
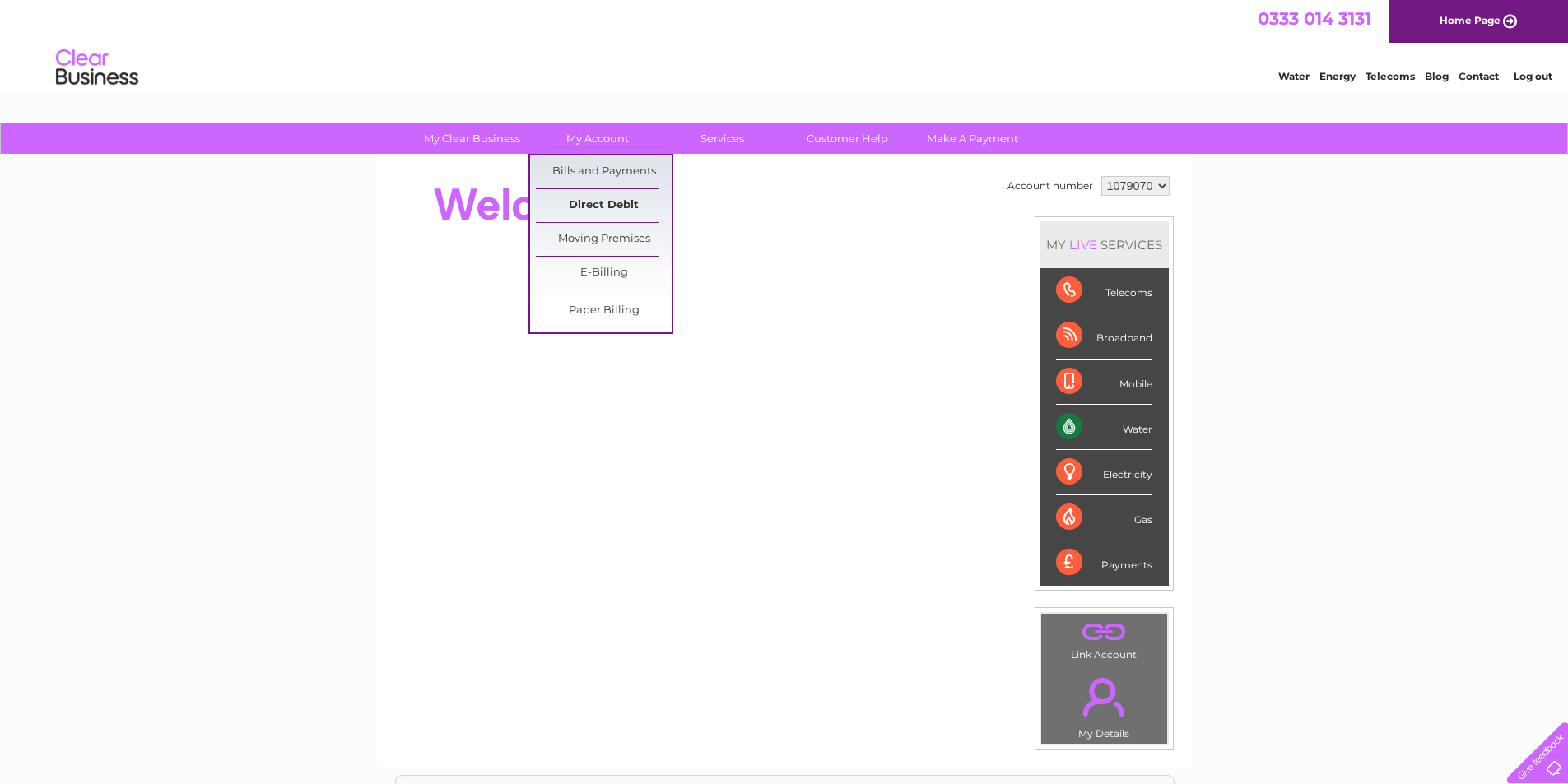
click at [602, 207] on link "Direct Debit" at bounding box center [603, 205] width 135 height 33
